Goal: Task Accomplishment & Management: Manage account settings

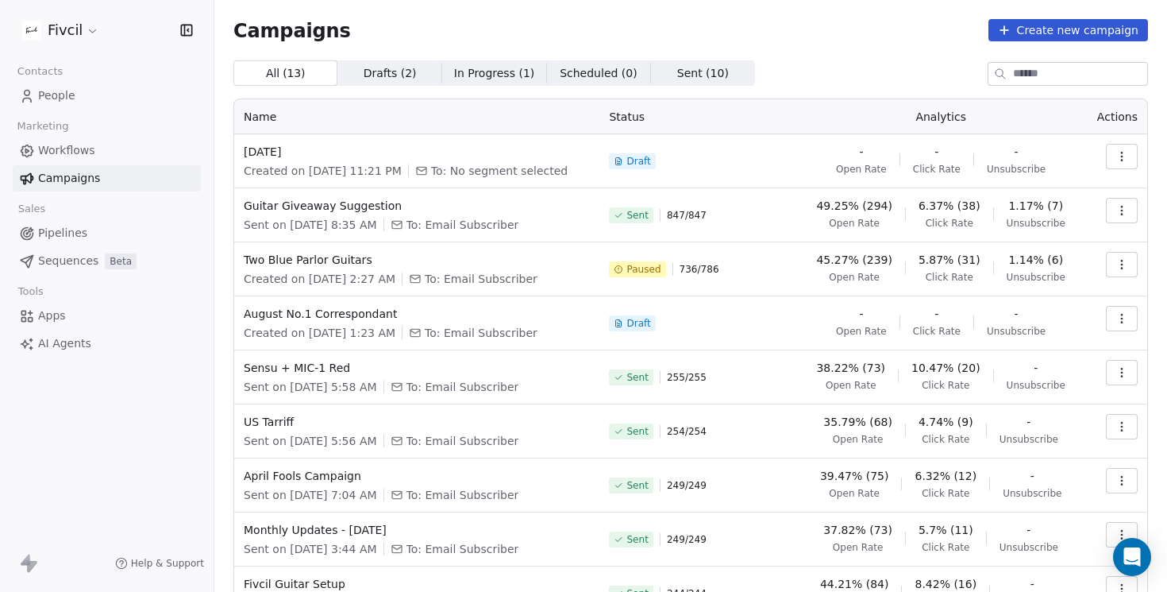
click at [1121, 156] on icon "button" at bounding box center [1121, 156] width 1 height 1
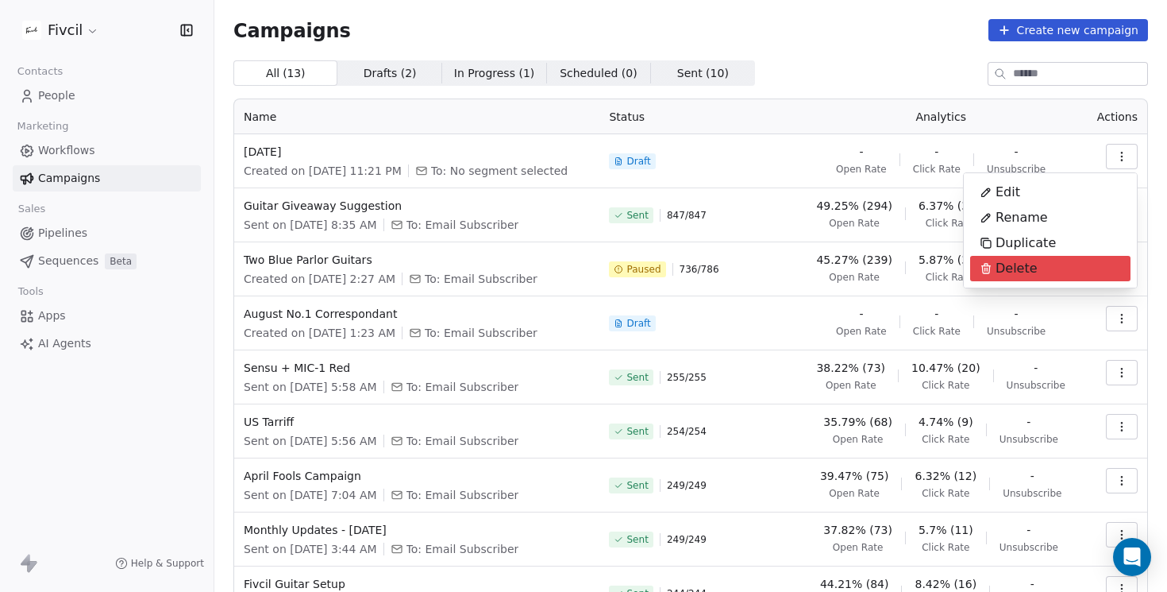
click at [1038, 272] on div "Delete" at bounding box center [1008, 268] width 77 height 25
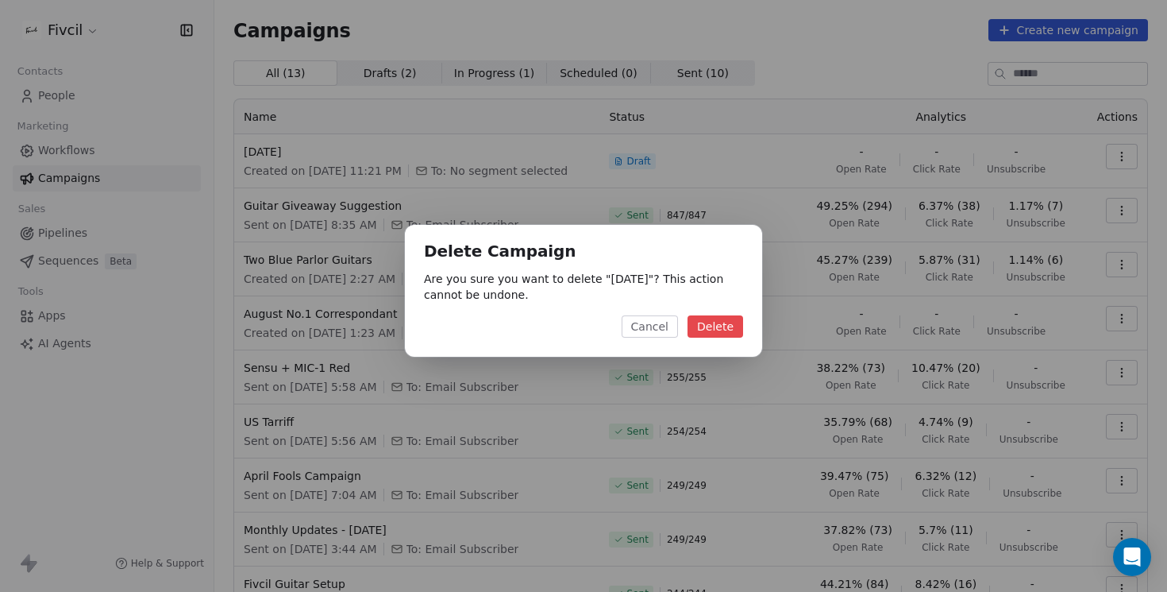
click at [717, 326] on button "Delete" at bounding box center [716, 326] width 56 height 22
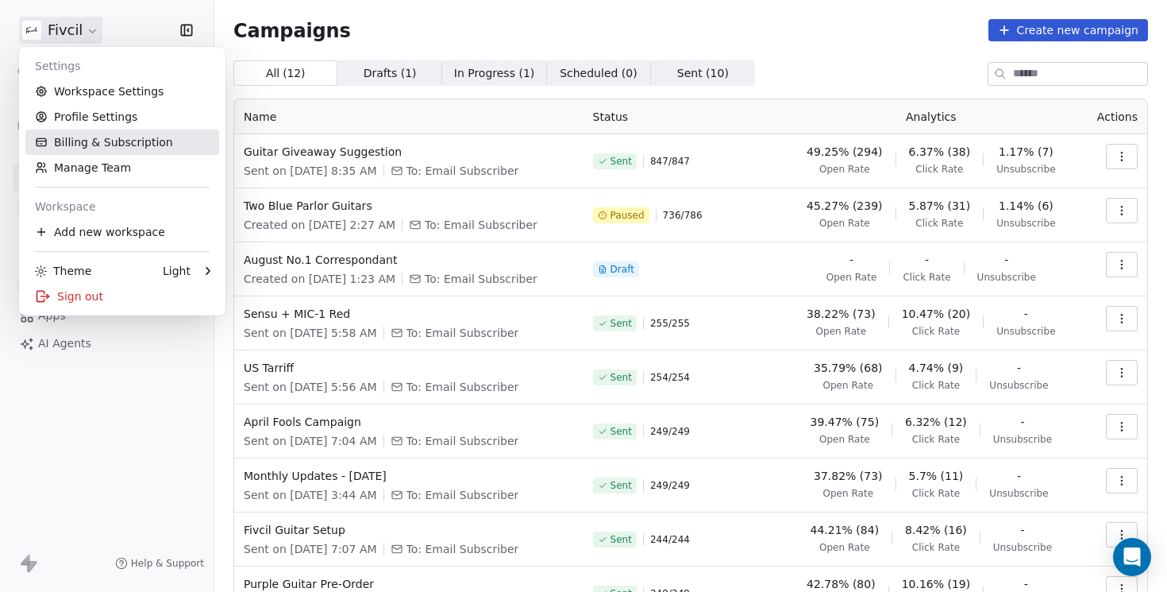
click at [99, 142] on link "Billing & Subscription" at bounding box center [122, 141] width 194 height 25
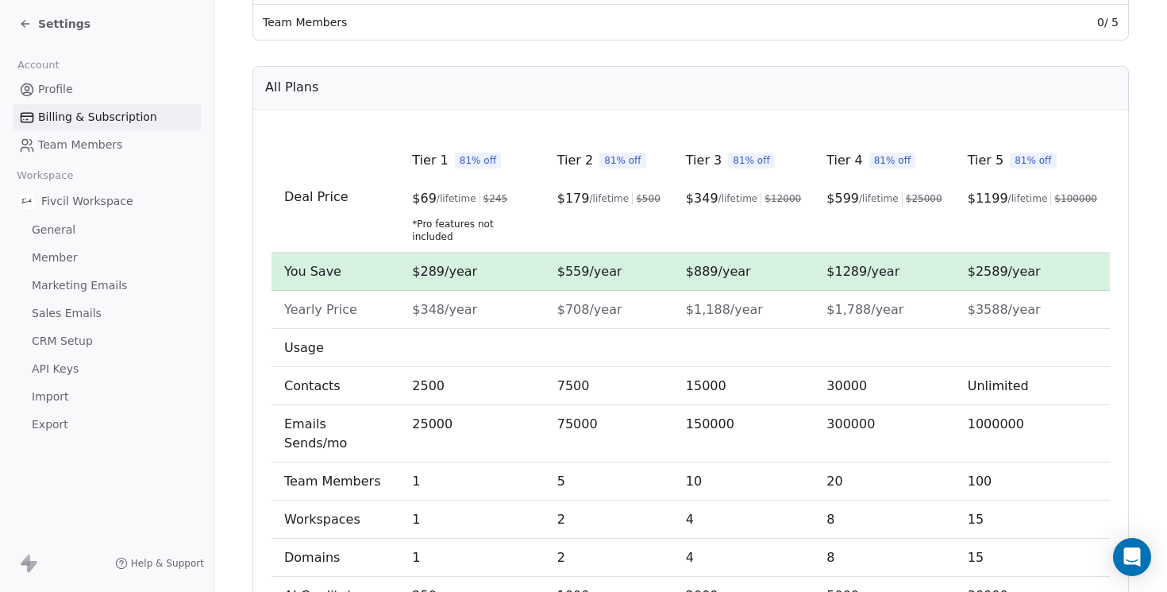
scroll to position [458, 0]
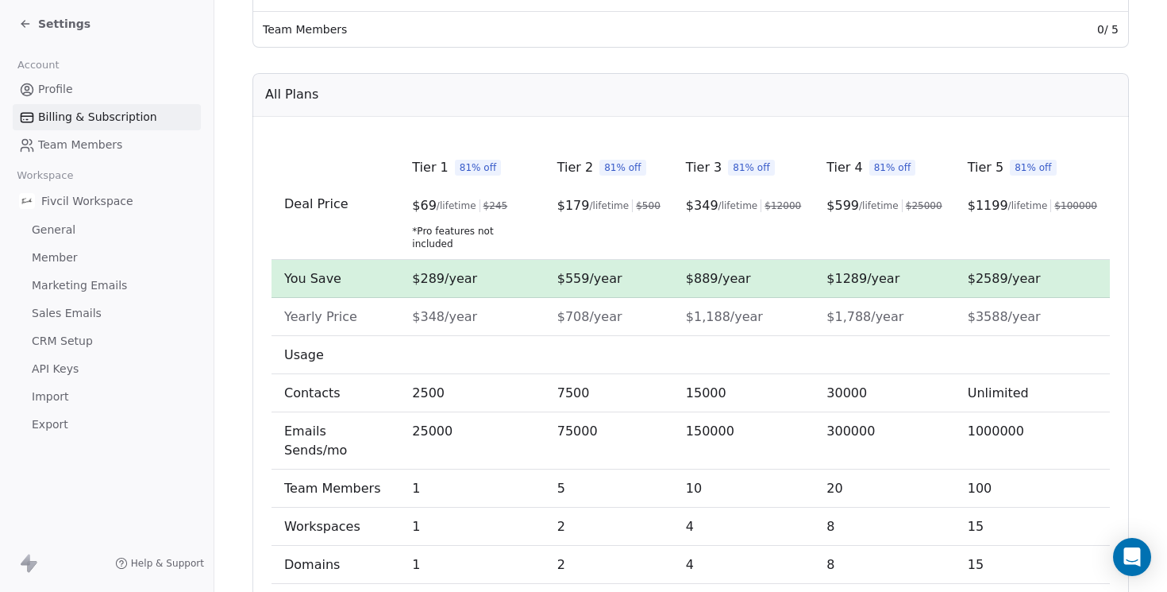
click at [695, 208] on span "$ 349" at bounding box center [702, 205] width 33 height 19
click at [702, 271] on span "$889/year" at bounding box center [718, 278] width 65 height 15
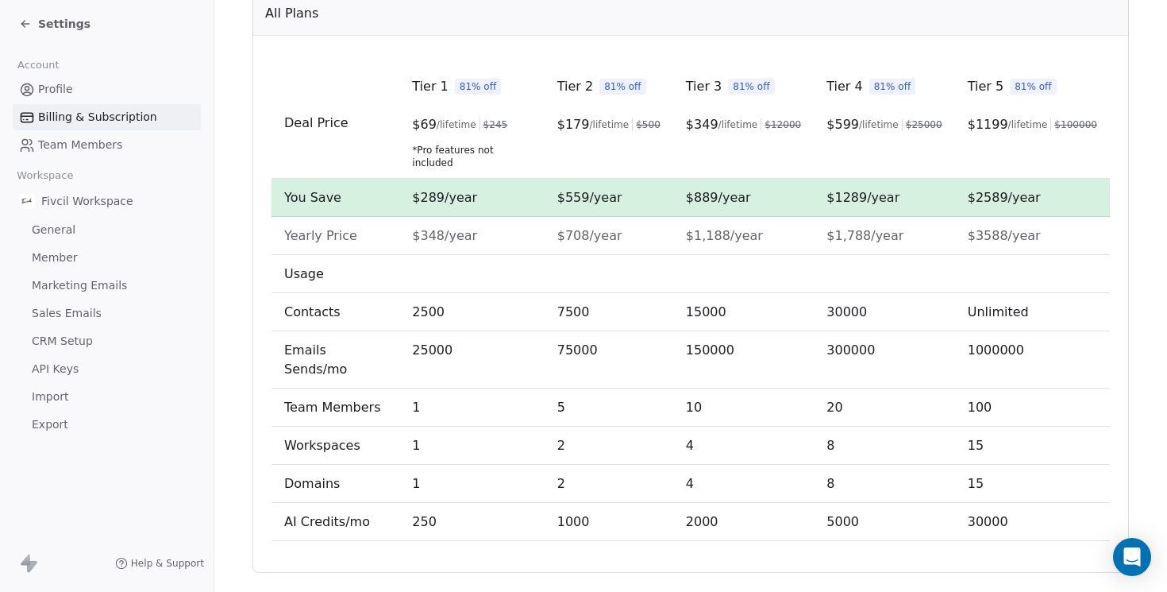
scroll to position [0, 0]
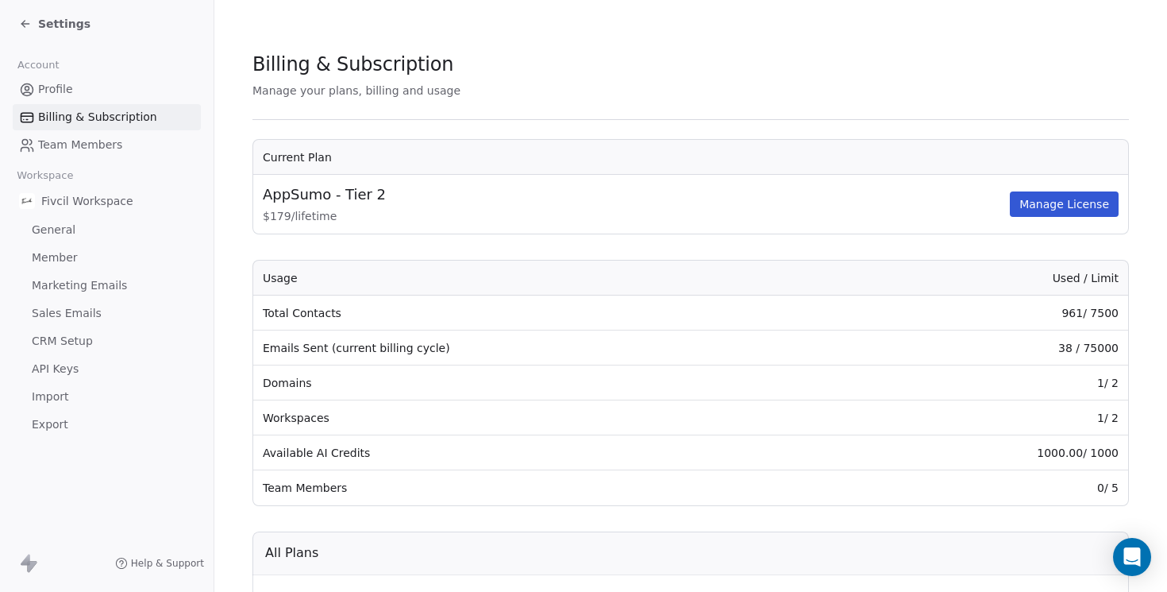
click at [1053, 210] on button "Manage License" at bounding box center [1064, 203] width 109 height 25
